Goal: Task Accomplishment & Management: Use online tool/utility

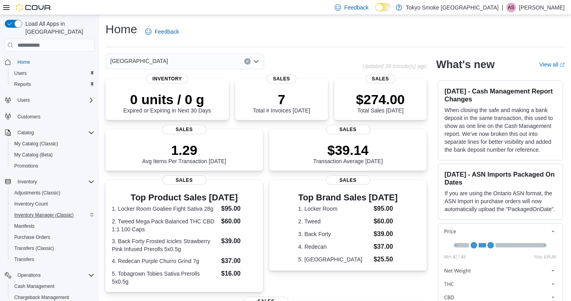
scroll to position [79, 0]
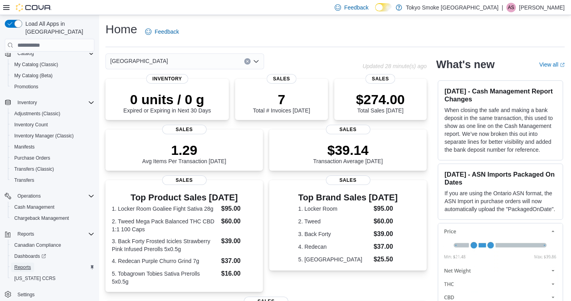
click at [27, 265] on span "Reports" at bounding box center [22, 268] width 17 height 6
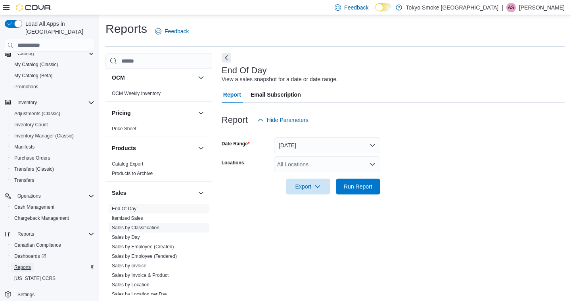
scroll to position [530, 0]
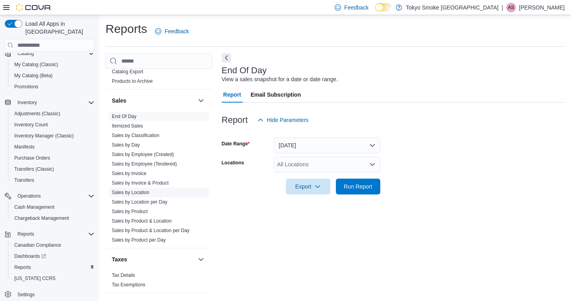
click at [138, 190] on link "Sales by Location" at bounding box center [131, 193] width 38 height 6
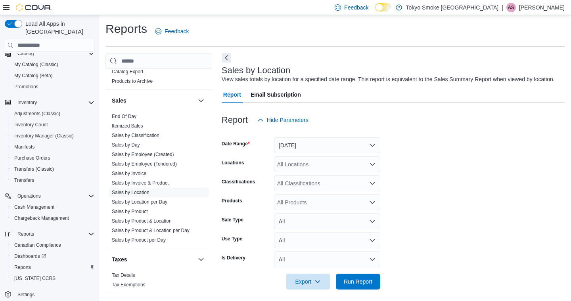
scroll to position [13, 0]
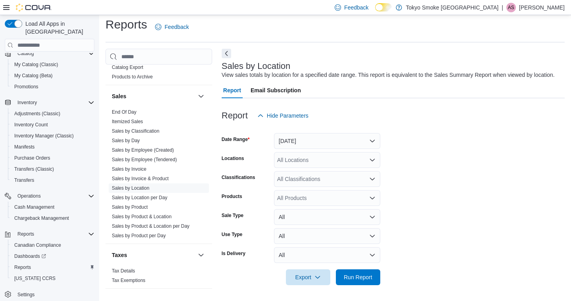
click at [306, 160] on div "All Locations" at bounding box center [327, 160] width 106 height 16
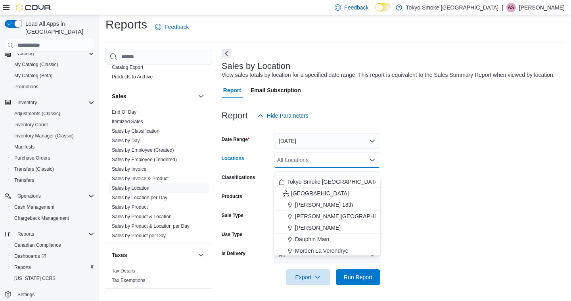
click at [298, 190] on span "[GEOGRAPHIC_DATA]" at bounding box center [320, 194] width 58 height 8
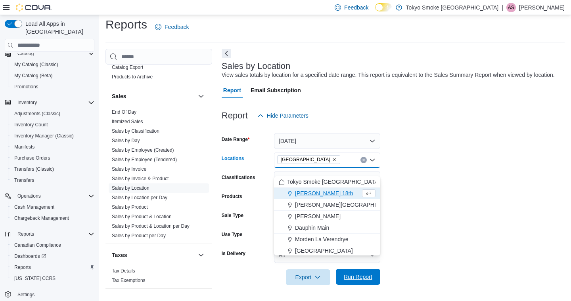
click at [355, 277] on span "Run Report" at bounding box center [358, 277] width 29 height 8
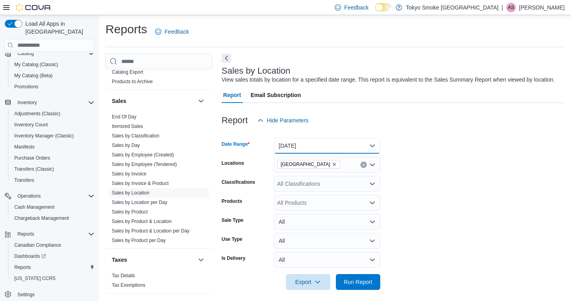
click at [318, 153] on button "[DATE]" at bounding box center [327, 146] width 106 height 16
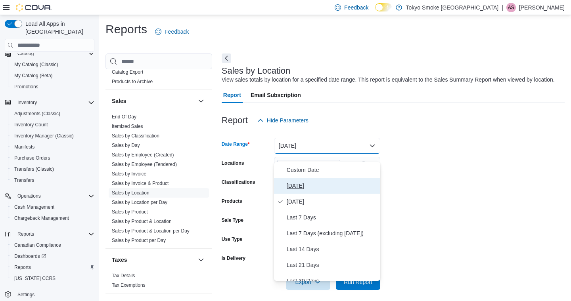
click at [294, 184] on span "[DATE]" at bounding box center [332, 186] width 90 height 10
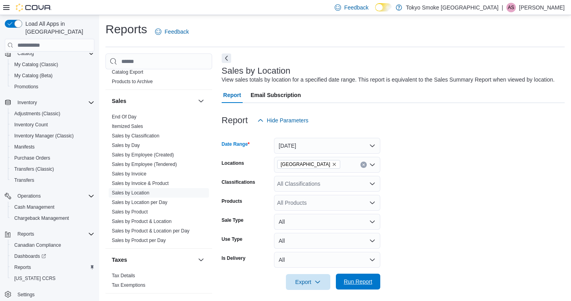
click at [365, 286] on span "Run Report" at bounding box center [358, 282] width 29 height 8
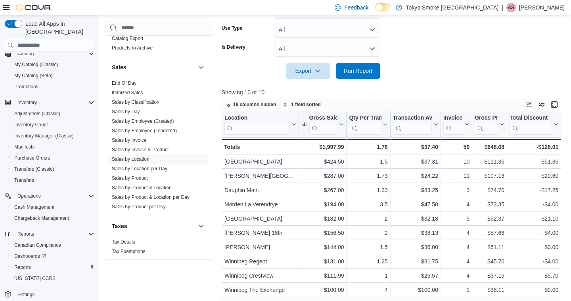
scroll to position [213, 0]
